Goal: Navigation & Orientation: Find specific page/section

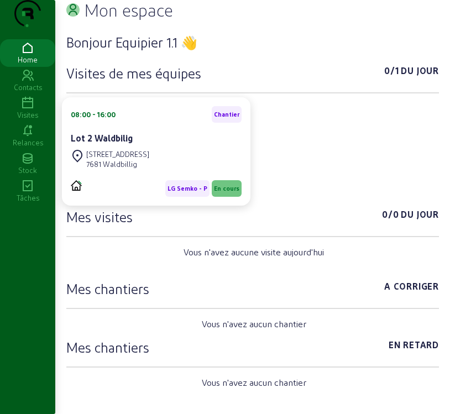
click at [27, 110] on icon at bounding box center [27, 103] width 55 height 13
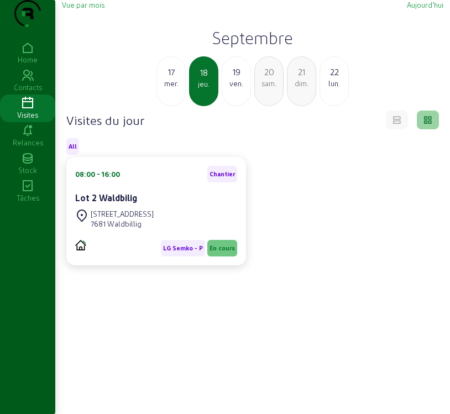
click at [169, 79] on div "17" at bounding box center [171, 71] width 28 height 13
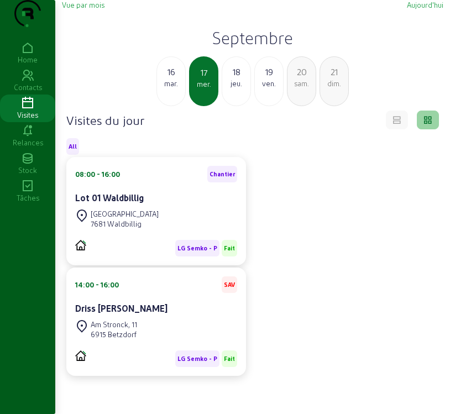
click at [169, 79] on div "16" at bounding box center [171, 71] width 28 height 13
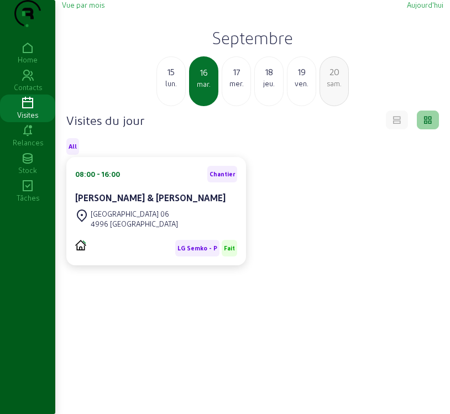
click at [168, 79] on div "15" at bounding box center [171, 71] width 28 height 13
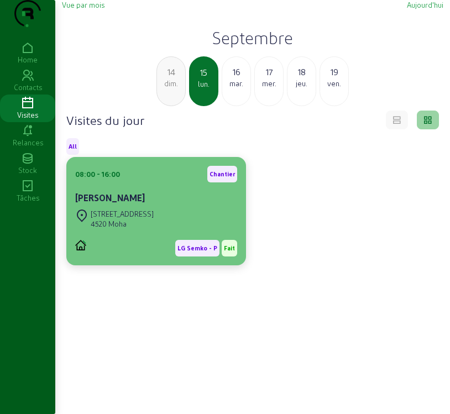
click at [154, 229] on div "4520 Moha" at bounding box center [122, 224] width 63 height 10
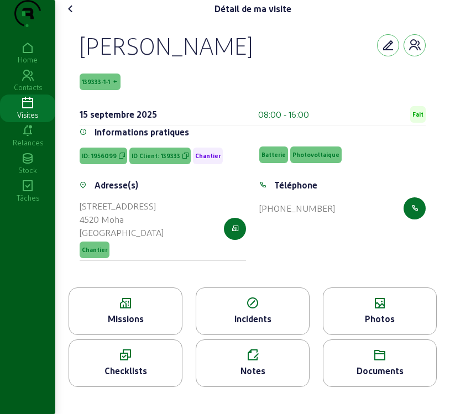
click at [97, 90] on span "139333-1-1" at bounding box center [100, 82] width 41 height 17
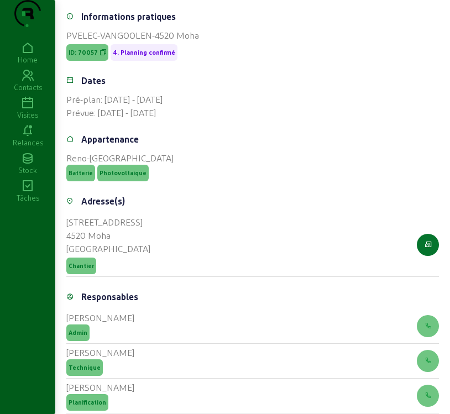
scroll to position [417, 0]
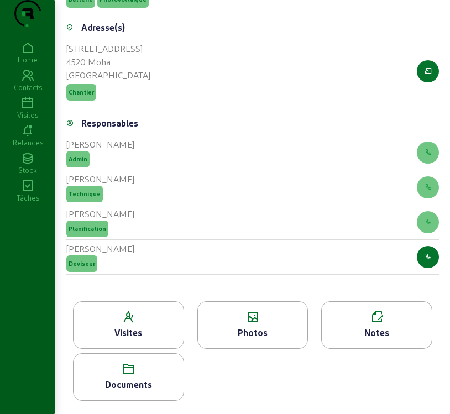
click at [121, 335] on div "Visites" at bounding box center [129, 332] width 110 height 13
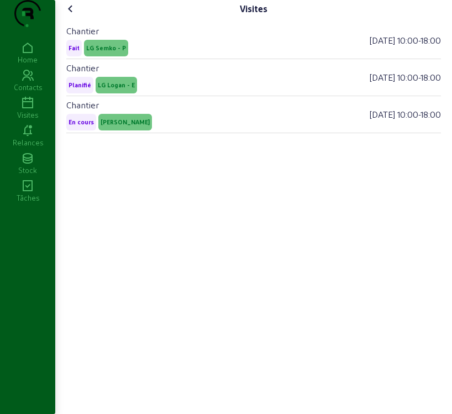
click at [71, 15] on icon at bounding box center [70, 8] width 13 height 13
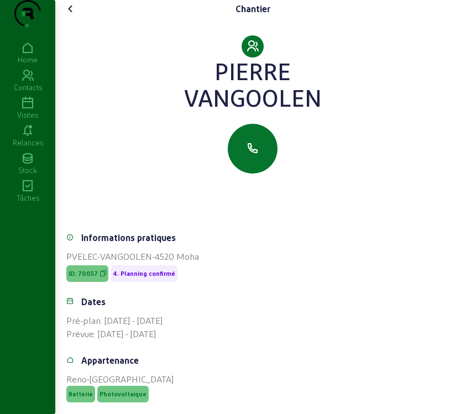
click at [74, 15] on icon at bounding box center [70, 8] width 13 height 13
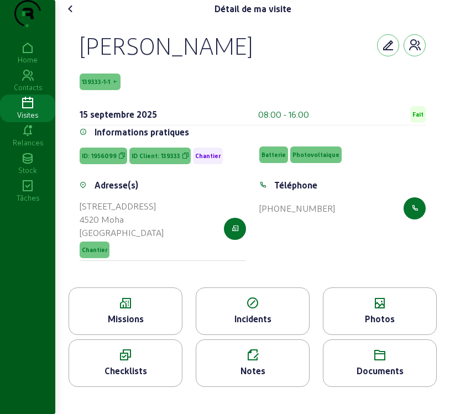
click at [150, 326] on div "Missions" at bounding box center [125, 318] width 113 height 13
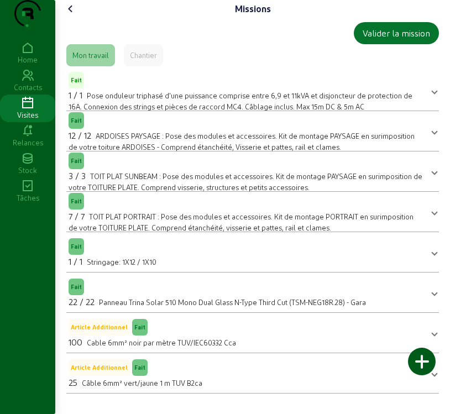
scroll to position [11, 0]
click at [71, 15] on icon at bounding box center [70, 8] width 13 height 13
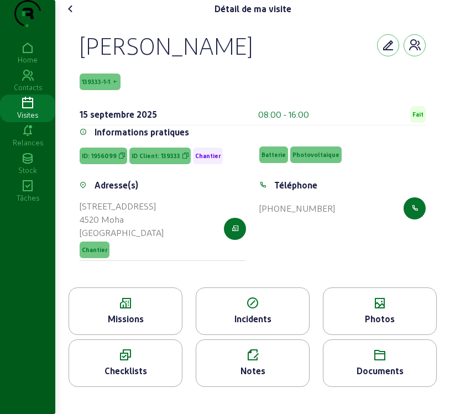
click at [72, 15] on icon at bounding box center [70, 8] width 13 height 13
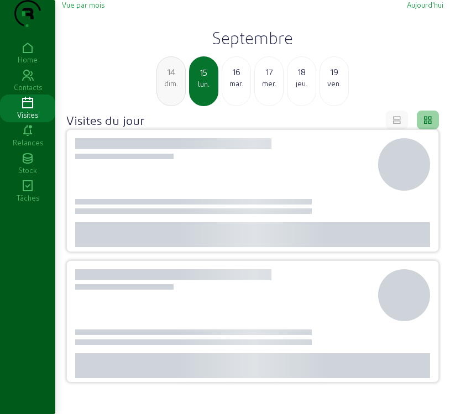
click at [238, 88] on div "mar." at bounding box center [236, 84] width 28 height 10
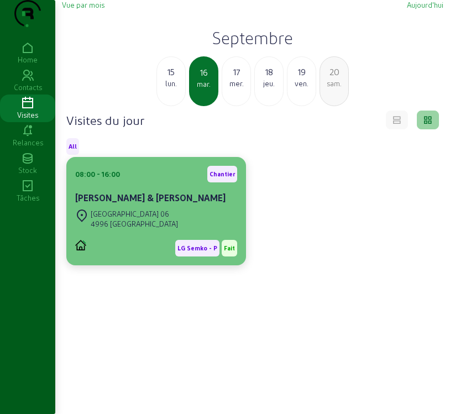
click at [144, 229] on div "4996 [GEOGRAPHIC_DATA]" at bounding box center [134, 224] width 87 height 10
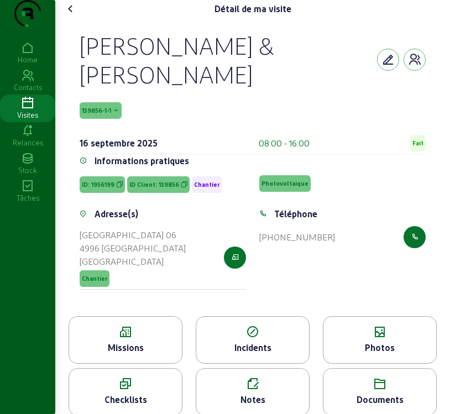
click at [146, 339] on icon at bounding box center [125, 332] width 113 height 13
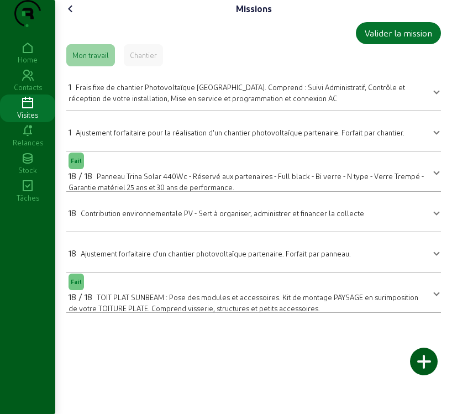
click at [70, 15] on icon at bounding box center [70, 8] width 13 height 13
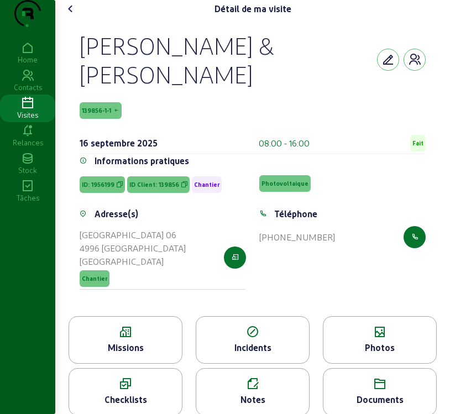
click at [395, 339] on icon at bounding box center [379, 332] width 113 height 13
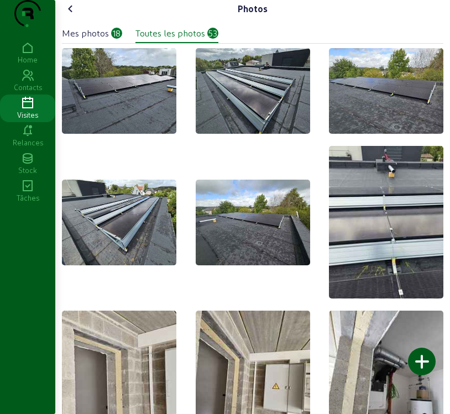
click at [98, 40] on div "Mes photos" at bounding box center [85, 33] width 47 height 13
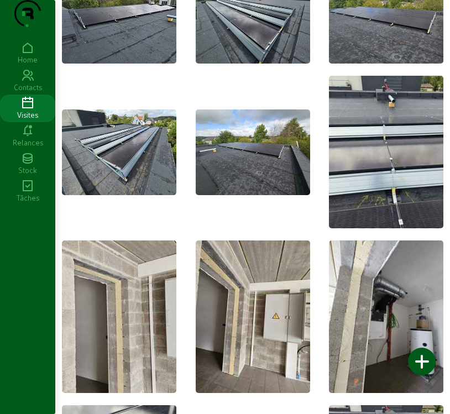
scroll to position [55, 0]
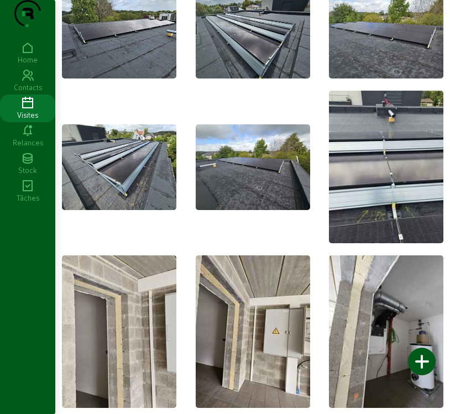
click at [25, 110] on icon at bounding box center [27, 103] width 55 height 13
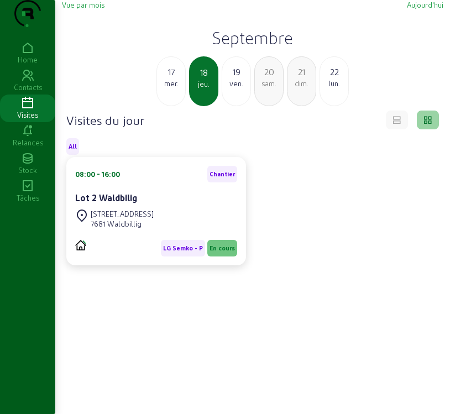
click at [172, 79] on div "17" at bounding box center [171, 71] width 28 height 13
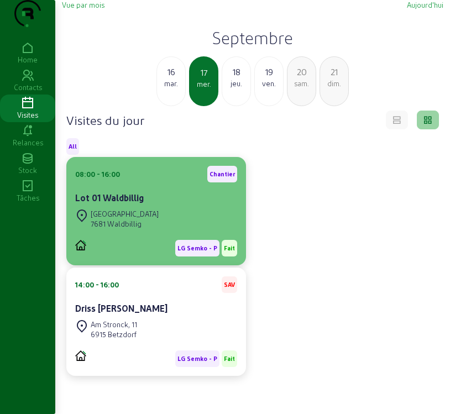
click at [177, 231] on div "[GEOGRAPHIC_DATA] 4D 7681 [PERSON_NAME]" at bounding box center [156, 219] width 162 height 24
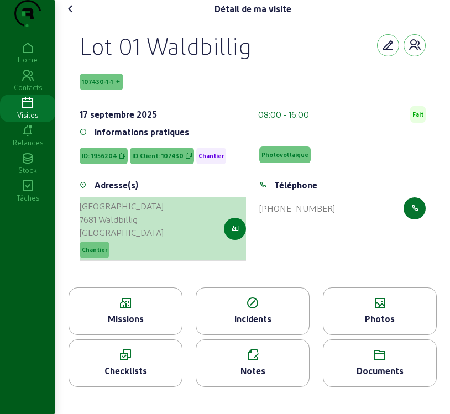
click at [233, 234] on icon "button" at bounding box center [235, 229] width 7 height 10
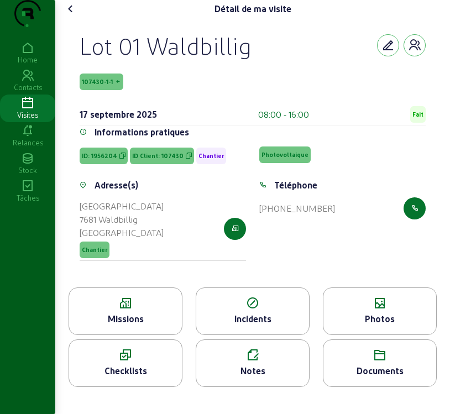
click at [105, 86] on span "107430-1-1" at bounding box center [97, 82] width 31 height 8
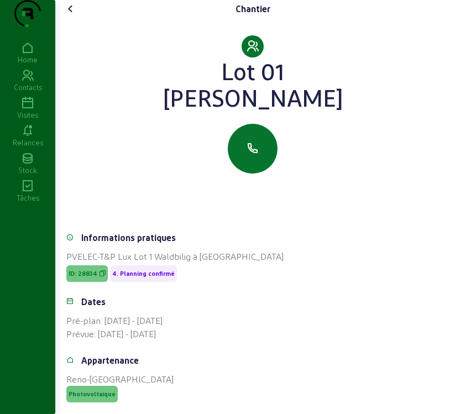
click at [74, 15] on icon at bounding box center [70, 8] width 13 height 13
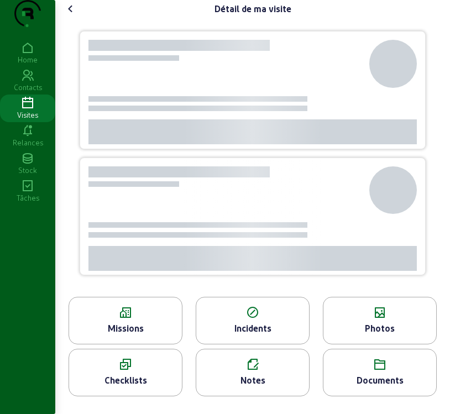
click at [74, 15] on icon at bounding box center [70, 8] width 13 height 13
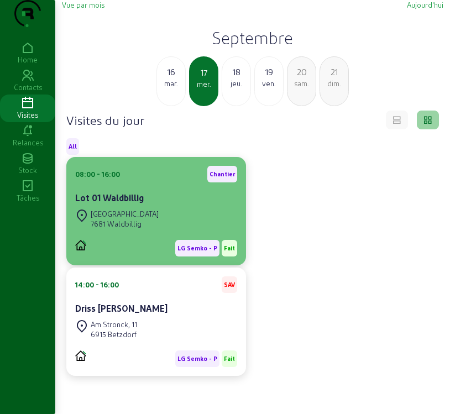
click at [192, 205] on div "Lot 01 Waldbillig" at bounding box center [156, 197] width 162 height 13
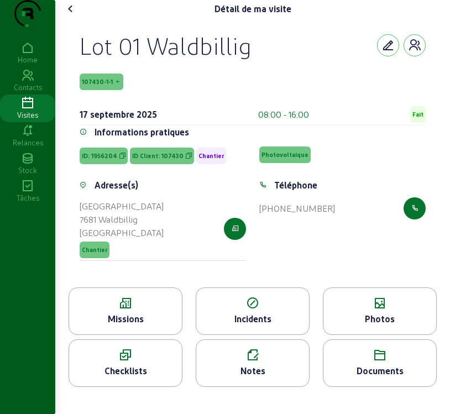
click at [135, 326] on div "Missions" at bounding box center [125, 318] width 113 height 13
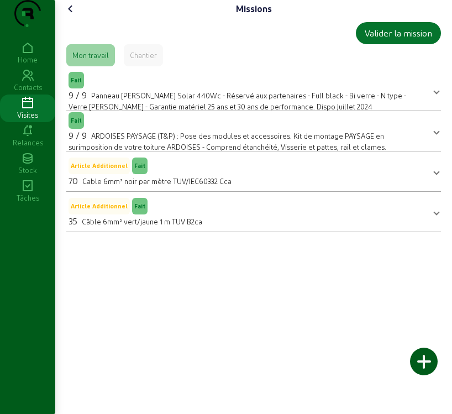
click at [73, 15] on icon at bounding box center [70, 8] width 13 height 13
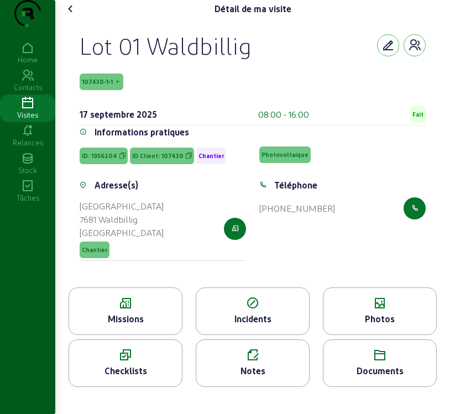
click at [73, 15] on icon at bounding box center [70, 8] width 13 height 13
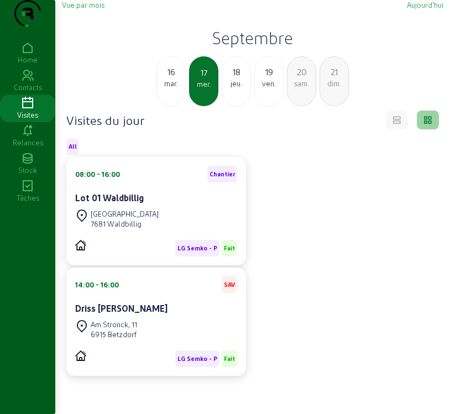
click at [232, 88] on div "jeu." at bounding box center [236, 84] width 28 height 10
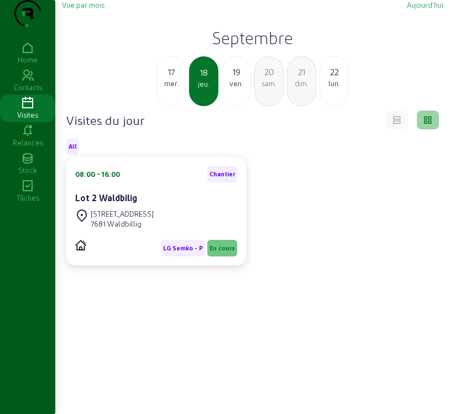
click at [123, 203] on cam-card-title "Lot 2 Waldbilig" at bounding box center [106, 197] width 62 height 11
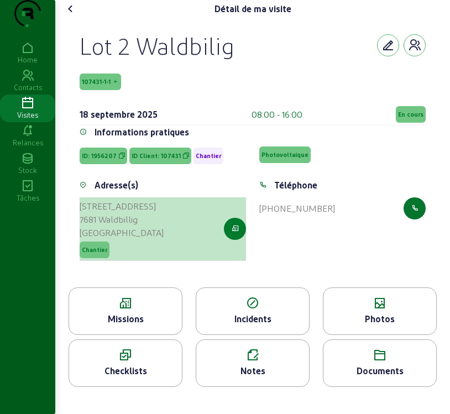
click at [234, 234] on icon "button" at bounding box center [235, 229] width 7 height 10
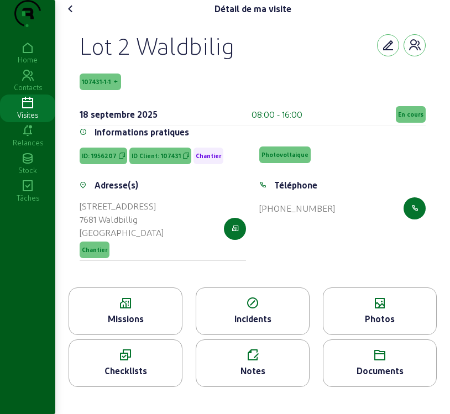
click at [109, 310] on icon at bounding box center [125, 303] width 113 height 13
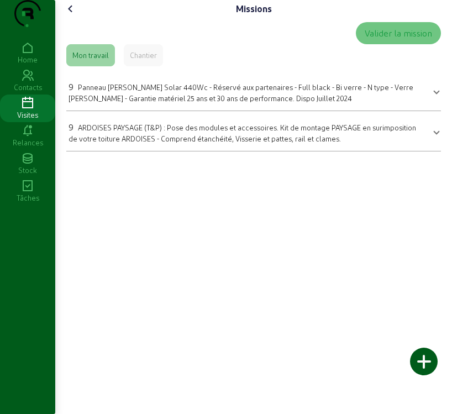
click at [74, 15] on icon at bounding box center [70, 8] width 13 height 13
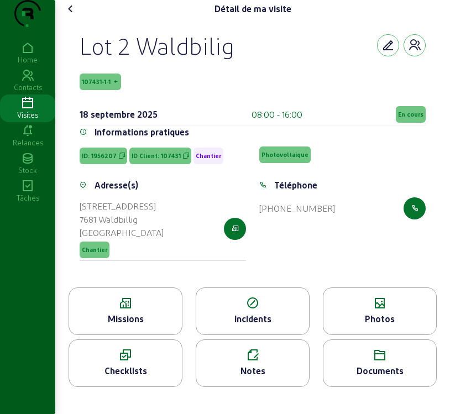
click at [109, 86] on span "107431-1-1" at bounding box center [96, 82] width 29 height 8
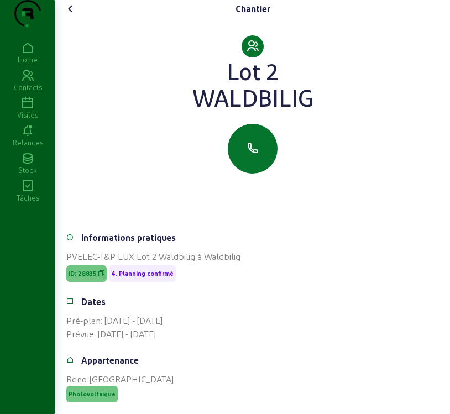
click at [72, 15] on icon at bounding box center [70, 8] width 13 height 13
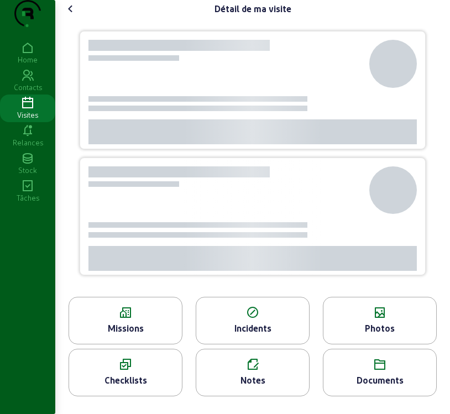
click at [72, 15] on icon at bounding box center [70, 8] width 13 height 13
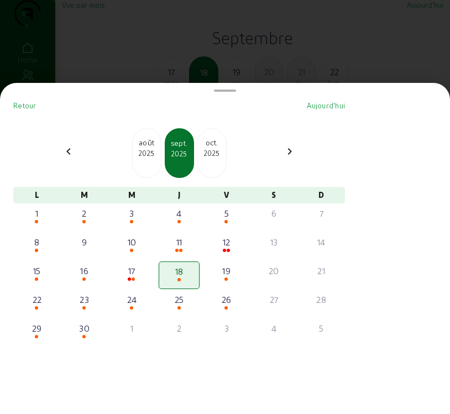
click at [218, 158] on div "2025" at bounding box center [212, 153] width 28 height 10
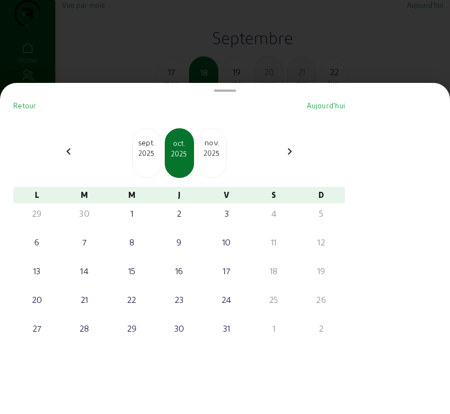
click at [153, 158] on div "2025" at bounding box center [147, 153] width 28 height 10
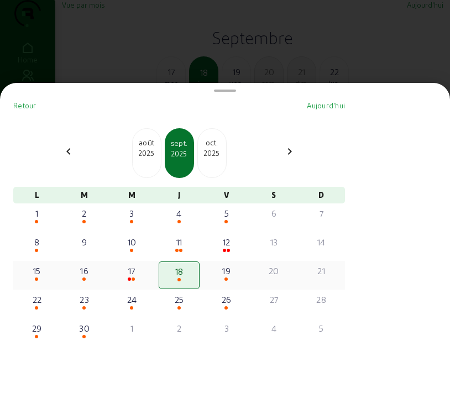
click at [232, 274] on div "19" at bounding box center [226, 270] width 39 height 13
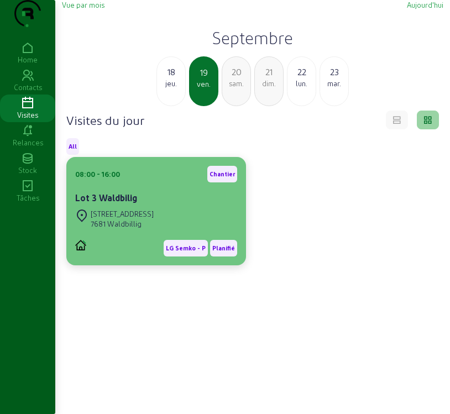
click at [190, 231] on div "[STREET_ADDRESS][PERSON_NAME]" at bounding box center [156, 219] width 162 height 24
